Goal: Transaction & Acquisition: Purchase product/service

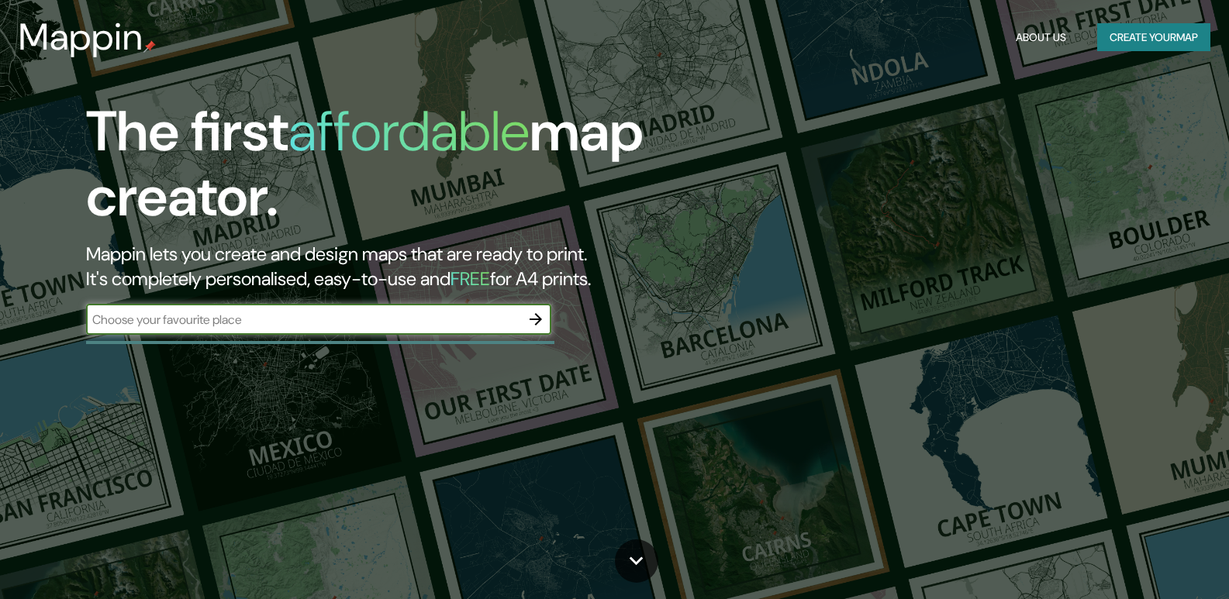
click at [237, 324] on input "text" at bounding box center [303, 320] width 434 height 18
type input "rwuanda"
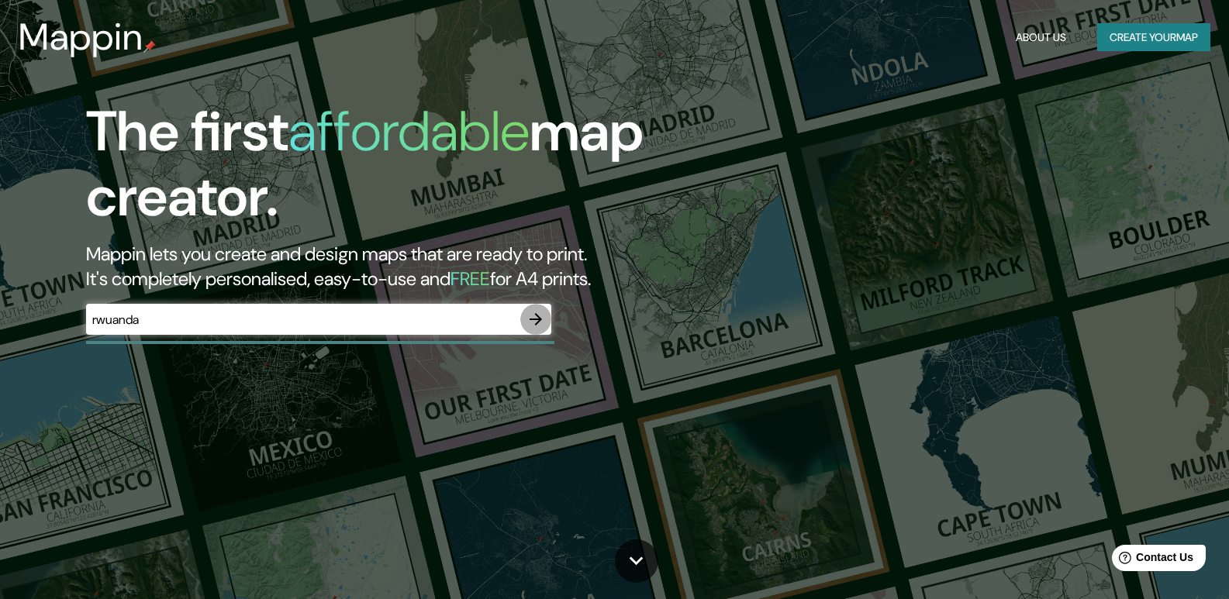
click at [533, 314] on icon "button" at bounding box center [536, 319] width 19 height 19
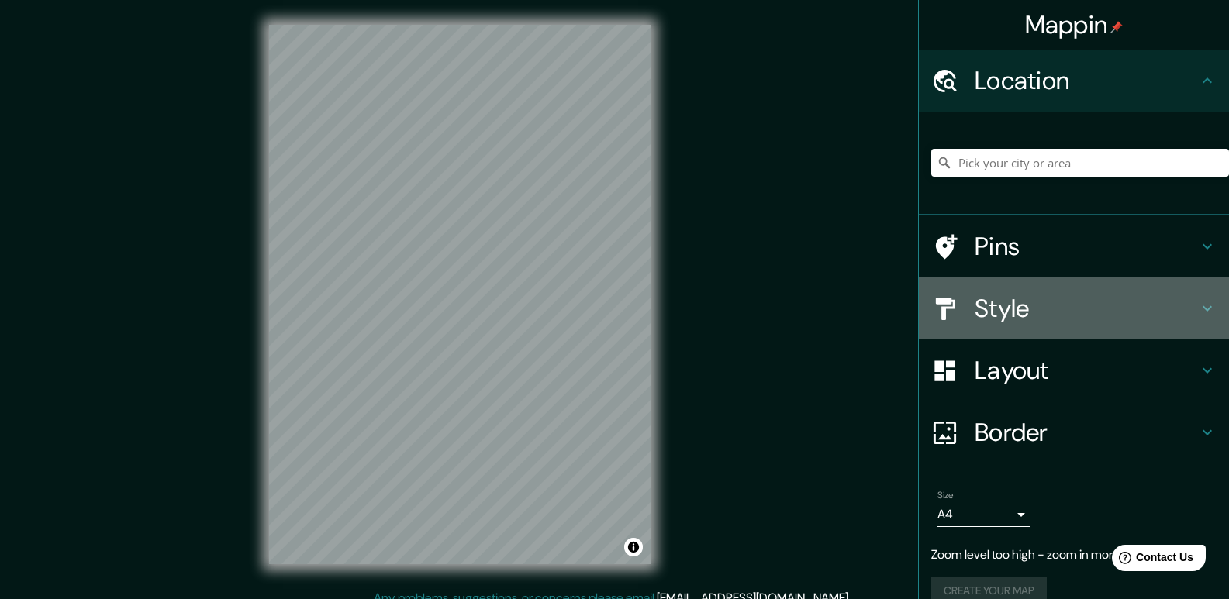
click at [985, 312] on h4 "Style" at bounding box center [1086, 308] width 223 height 31
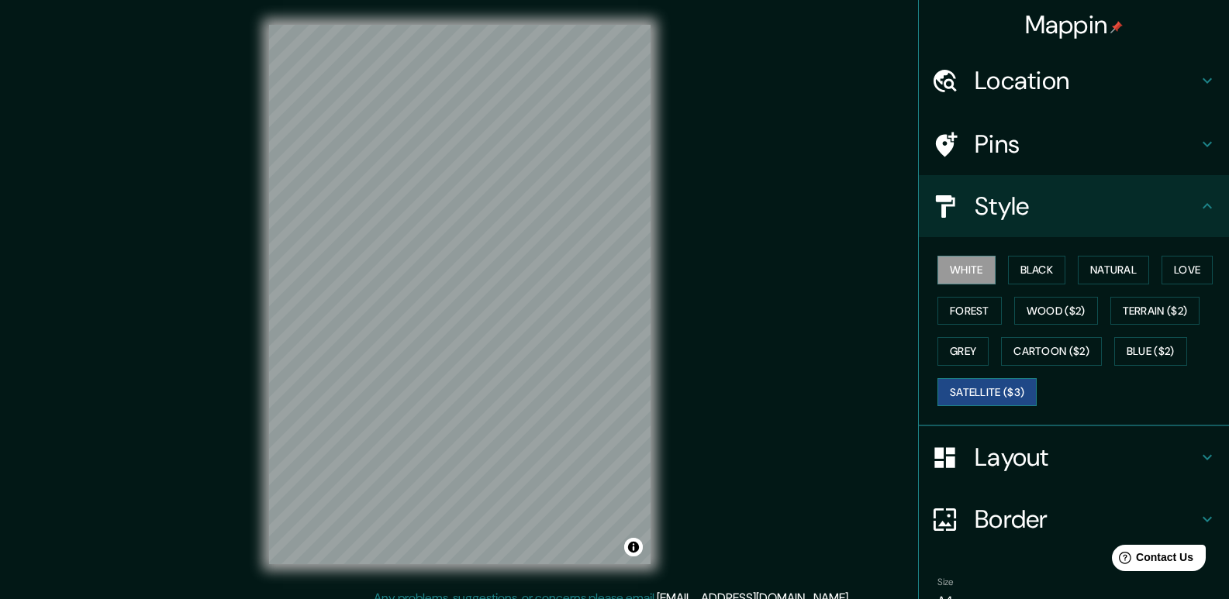
click at [979, 399] on button "Satellite ($3)" at bounding box center [986, 392] width 99 height 29
click at [1172, 270] on button "Love" at bounding box center [1187, 270] width 51 height 29
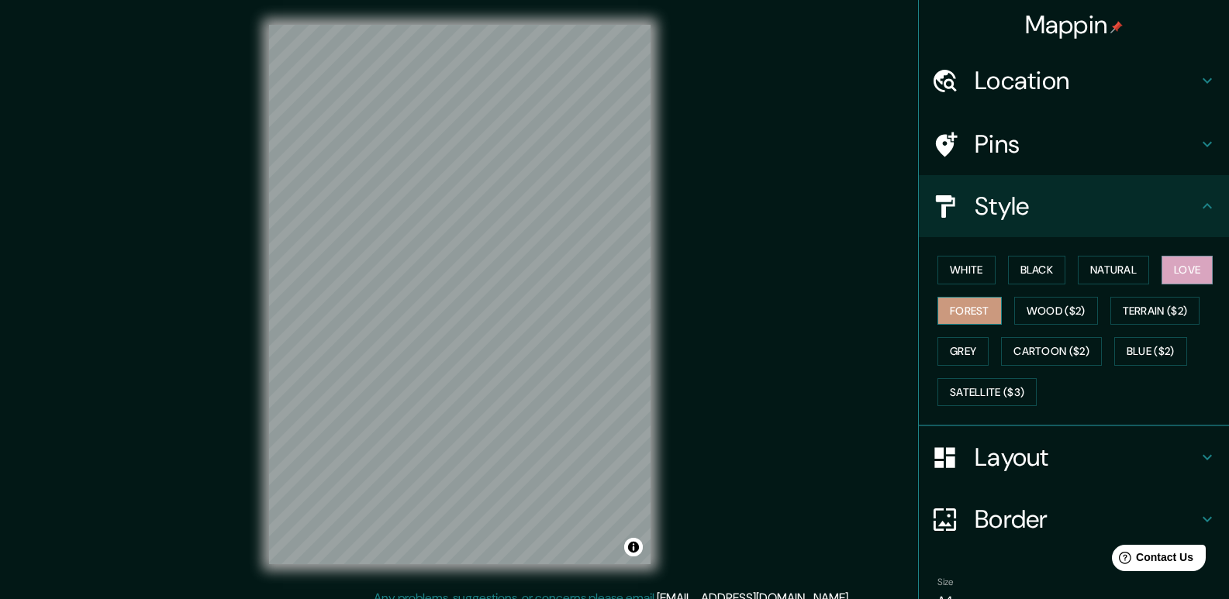
click at [958, 312] on button "Forest" at bounding box center [969, 311] width 64 height 29
